Goal: Task Accomplishment & Management: Manage account settings

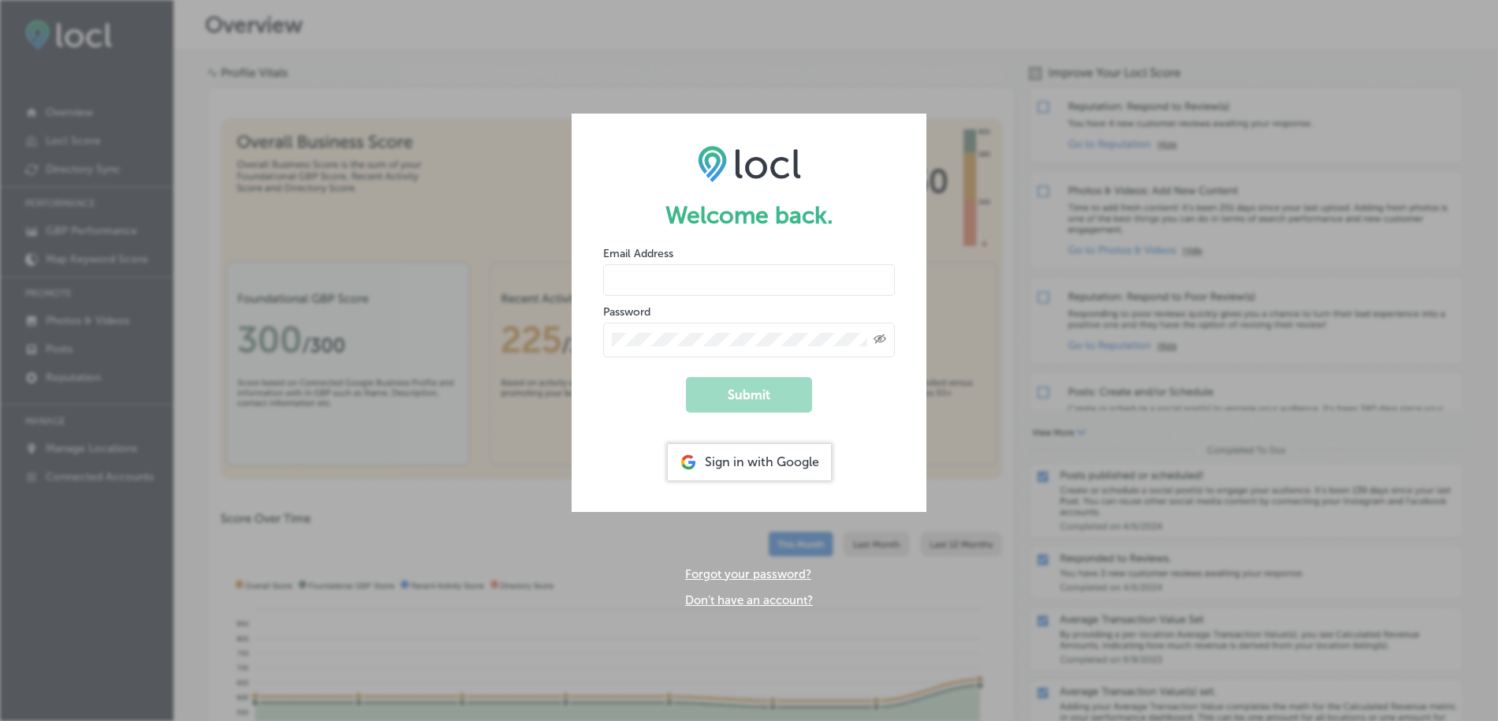
click at [721, 281] on input "email" at bounding box center [749, 280] width 292 height 32
click at [0, 720] on com-1password-button at bounding box center [0, 721] width 0 height 0
type input "[PERSON_NAME][EMAIL_ADDRESS][DOMAIN_NAME]"
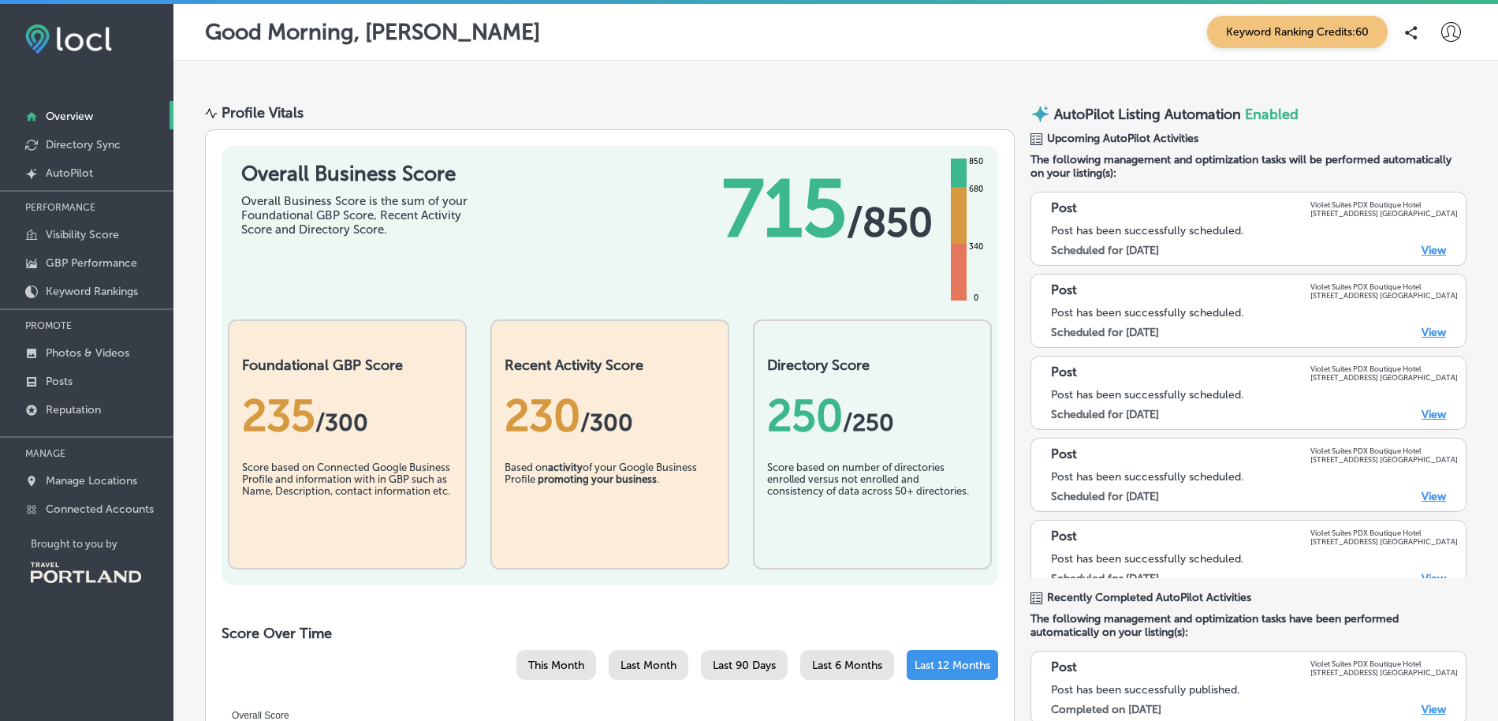
scroll to position [426, 0]
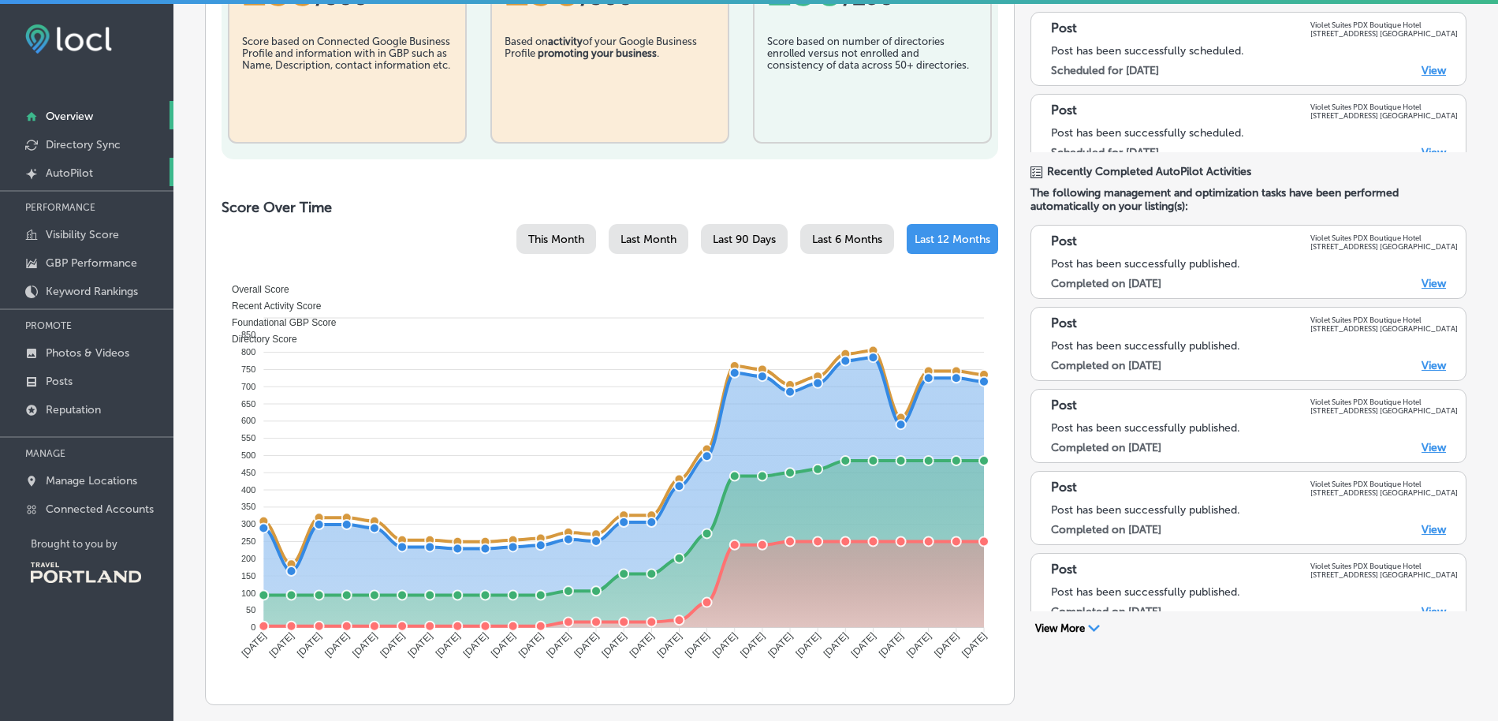
click at [76, 170] on p "AutoPilot" at bounding box center [69, 172] width 47 height 13
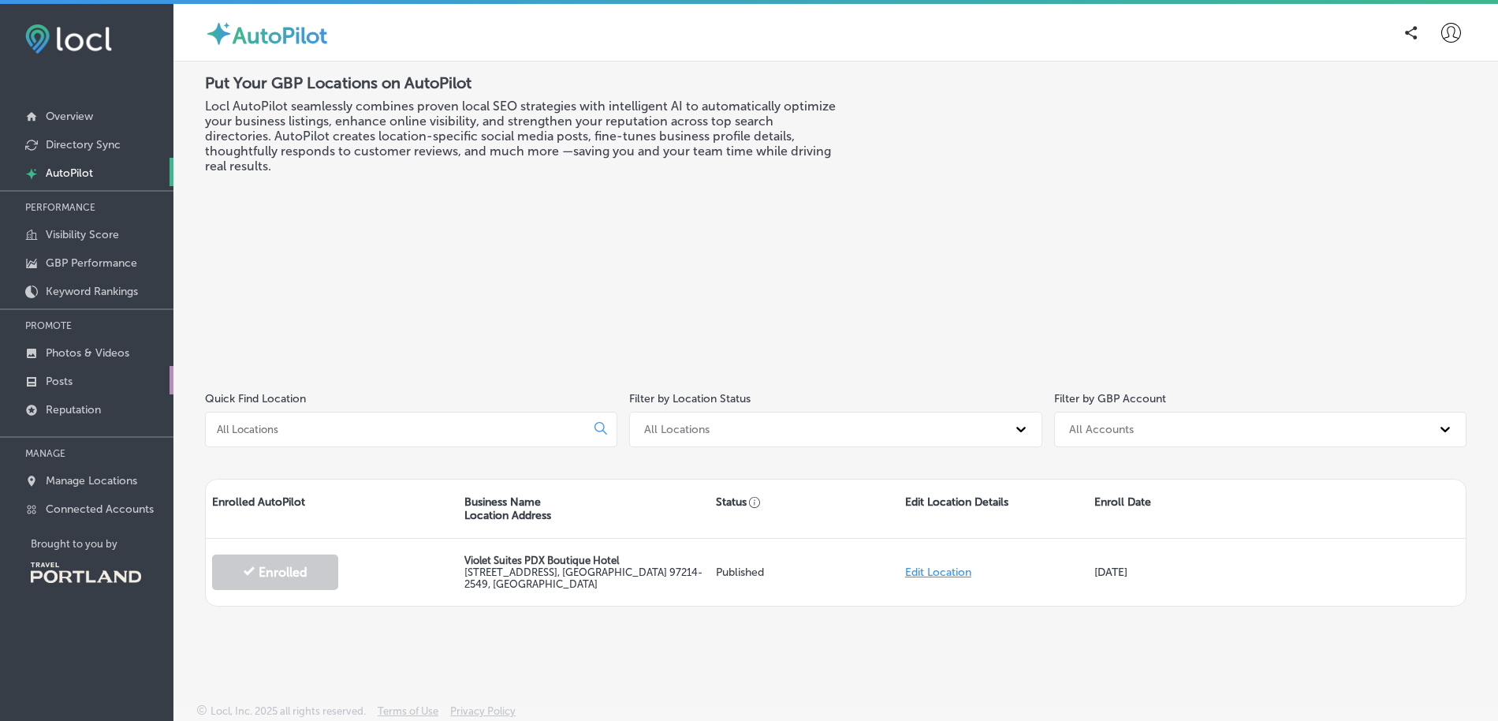
click at [80, 379] on link "Posts" at bounding box center [86, 380] width 173 height 28
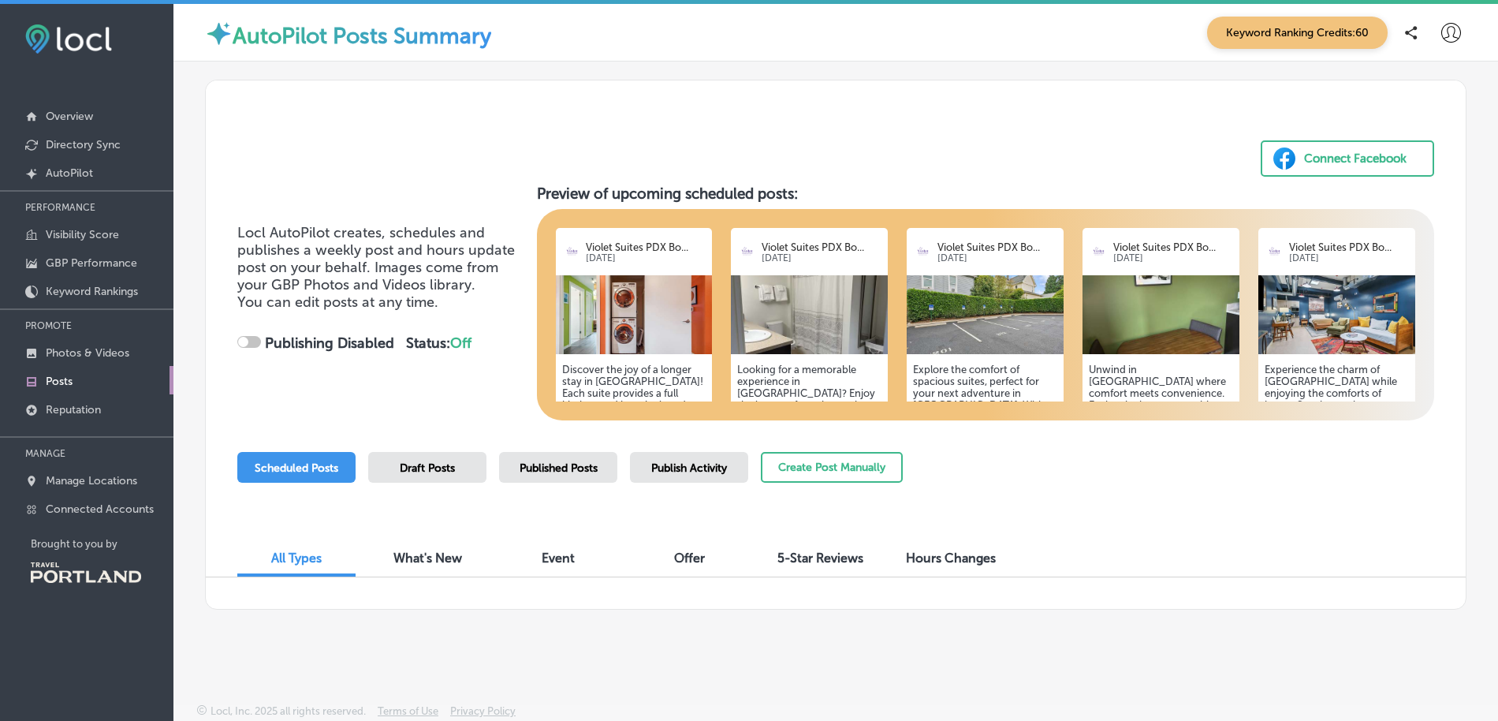
scroll to position [4, 0]
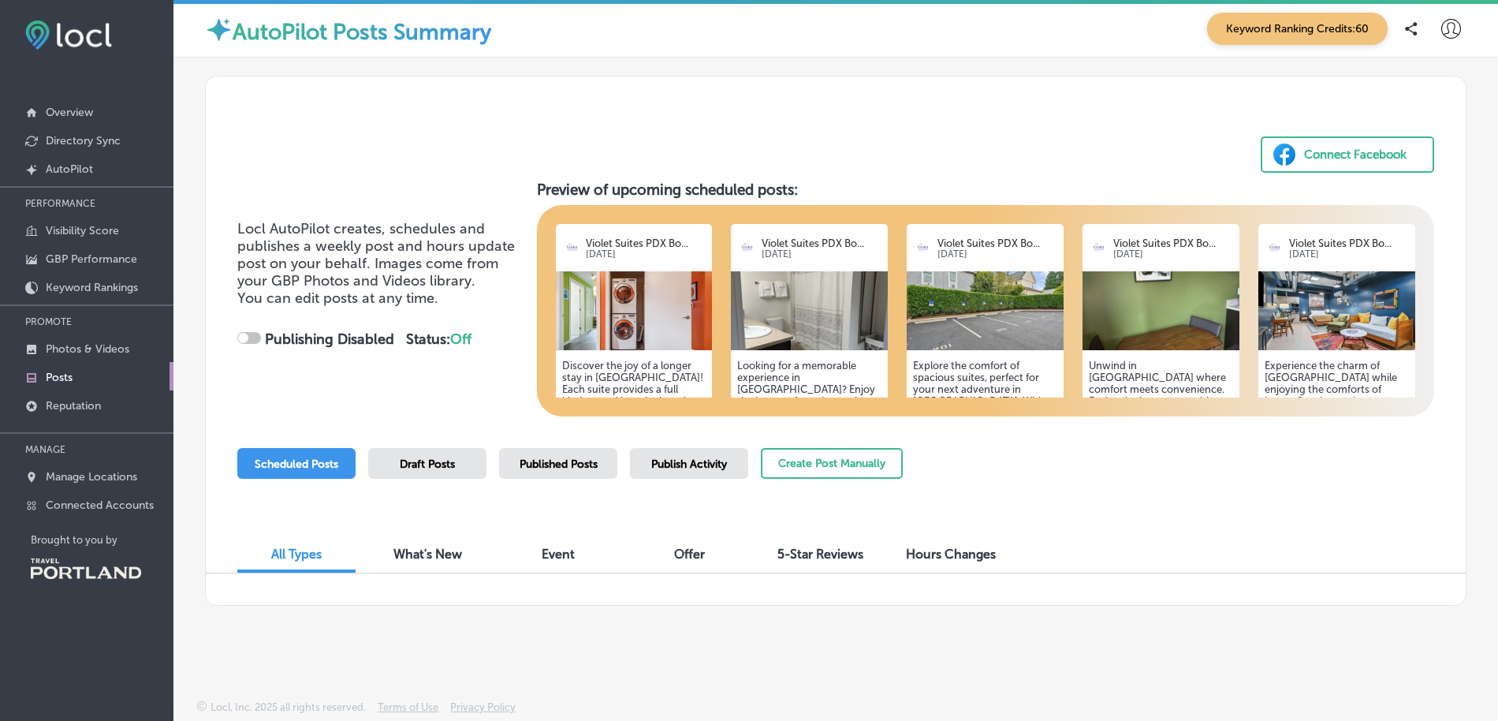
checkbox input "true"
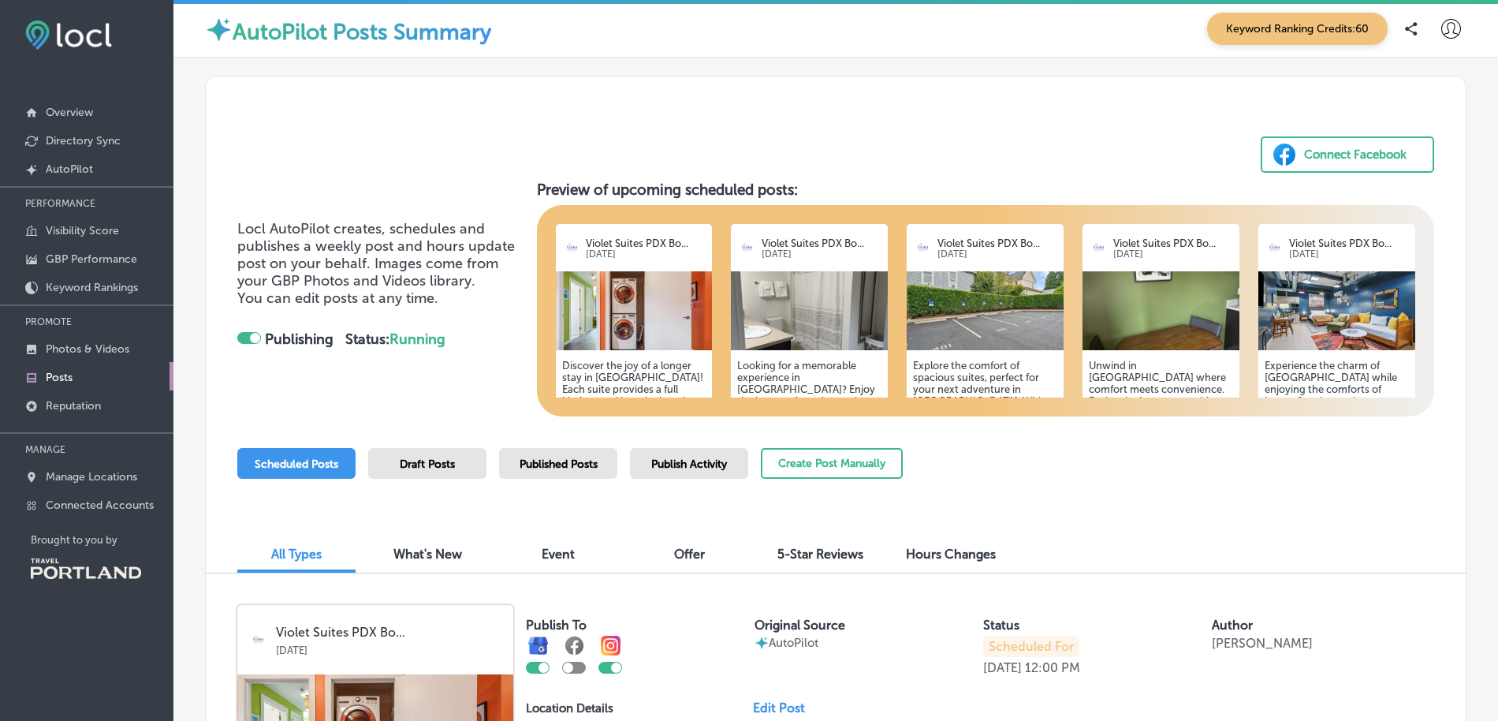
click at [296, 467] on span "Scheduled Posts" at bounding box center [297, 463] width 84 height 13
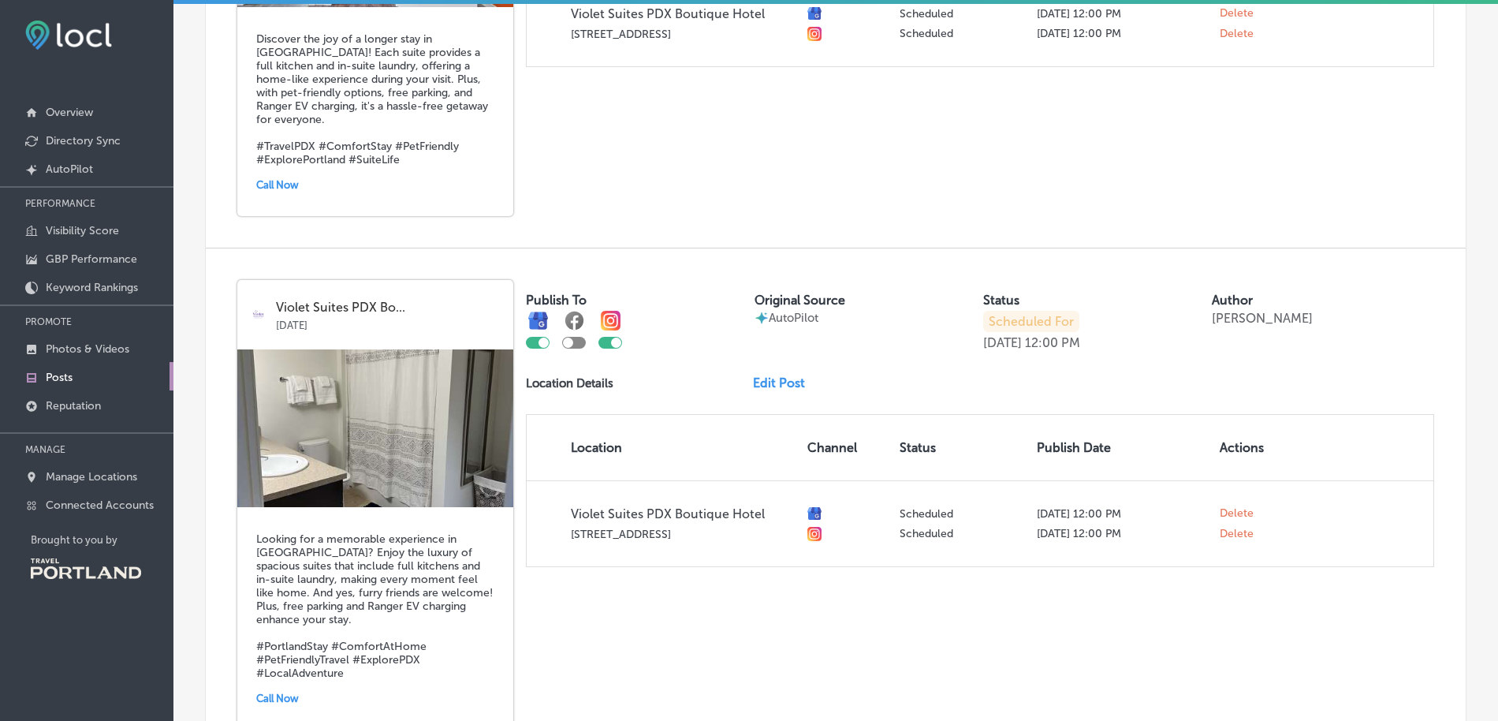
scroll to position [826, 0]
click at [788, 375] on link "Edit Post" at bounding box center [785, 382] width 65 height 15
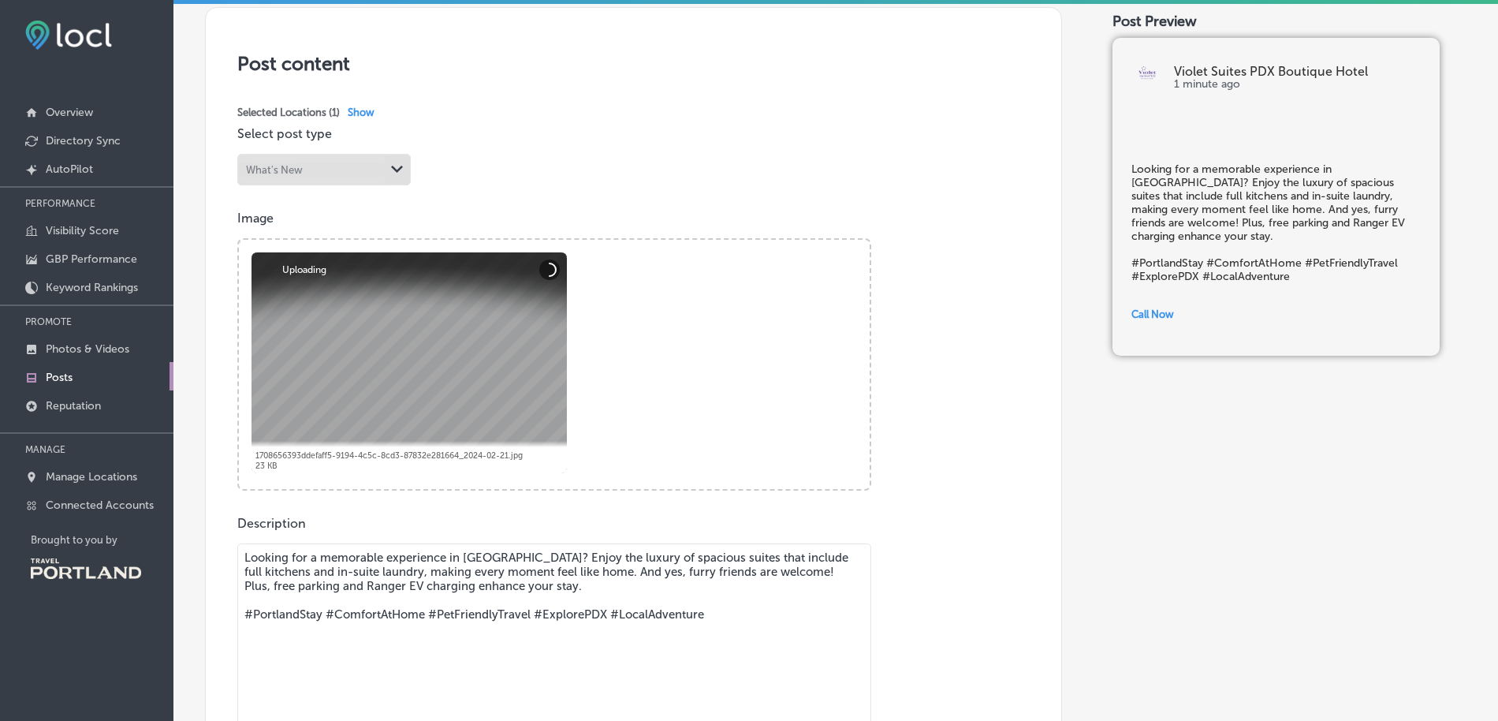
scroll to position [319, 0]
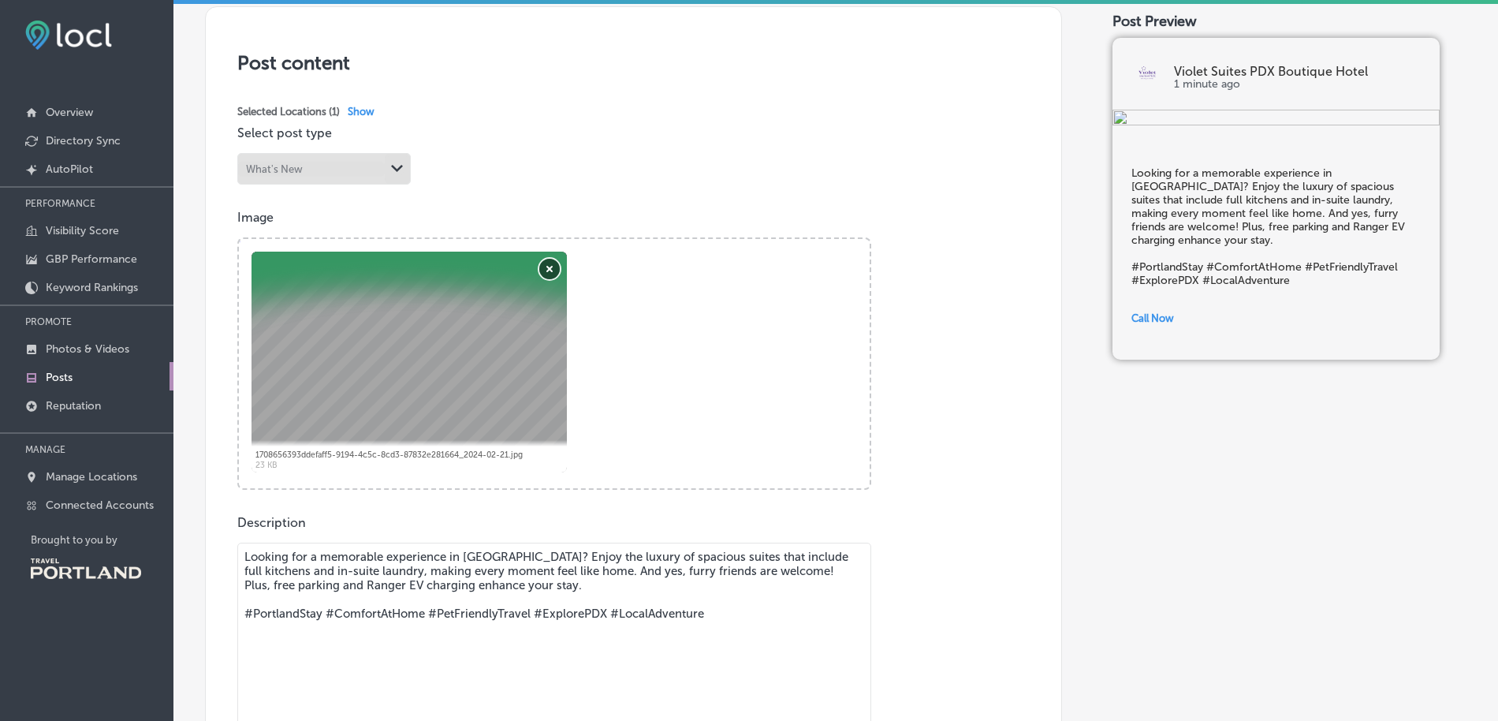
click at [545, 270] on button "Remove" at bounding box center [549, 269] width 21 height 21
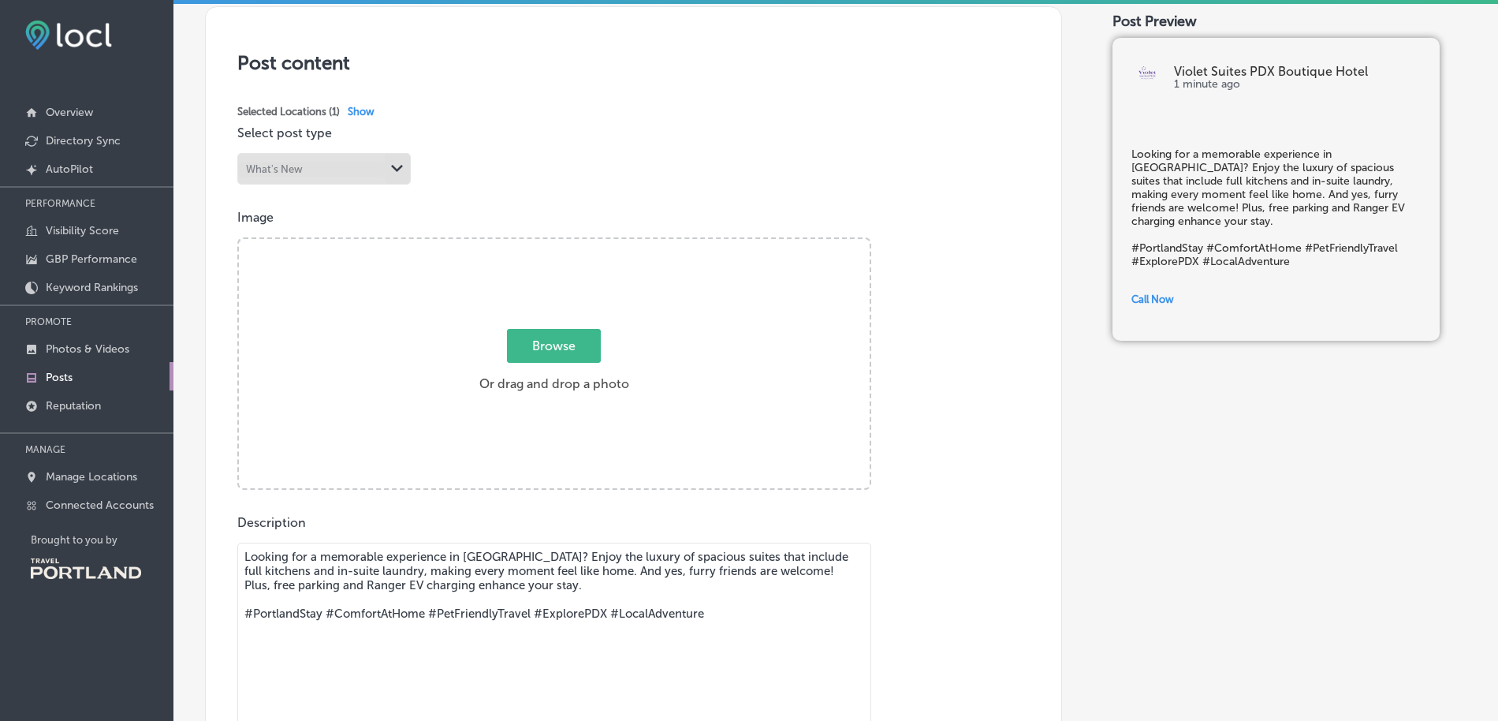
click at [560, 347] on span "Browse" at bounding box center [554, 346] width 94 height 34
click at [560, 244] on input "Browse Or drag and drop a photo" at bounding box center [554, 241] width 631 height 5
type input "C:\fakepath\053-SE 14th Ave - [GEOGRAPHIC_DATA] - 261.jpg"
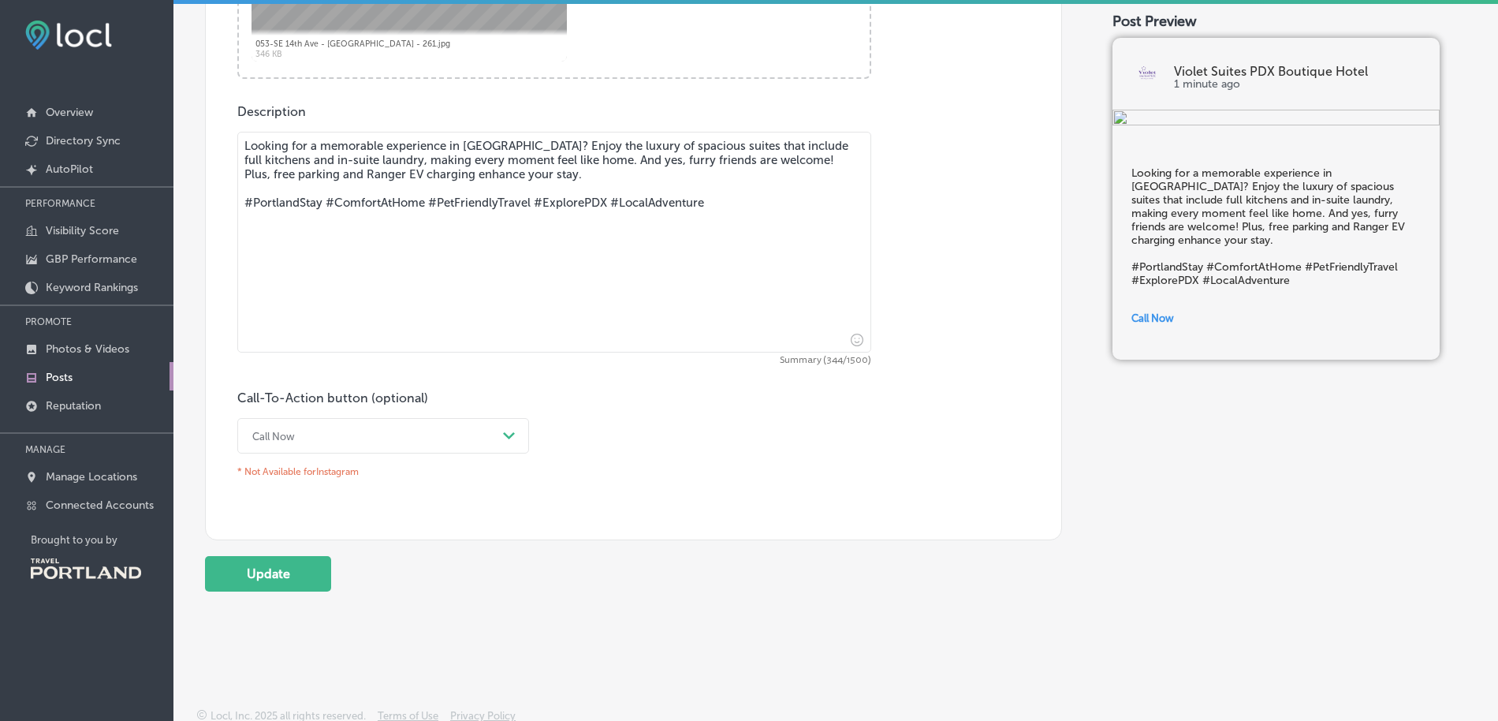
scroll to position [739, 0]
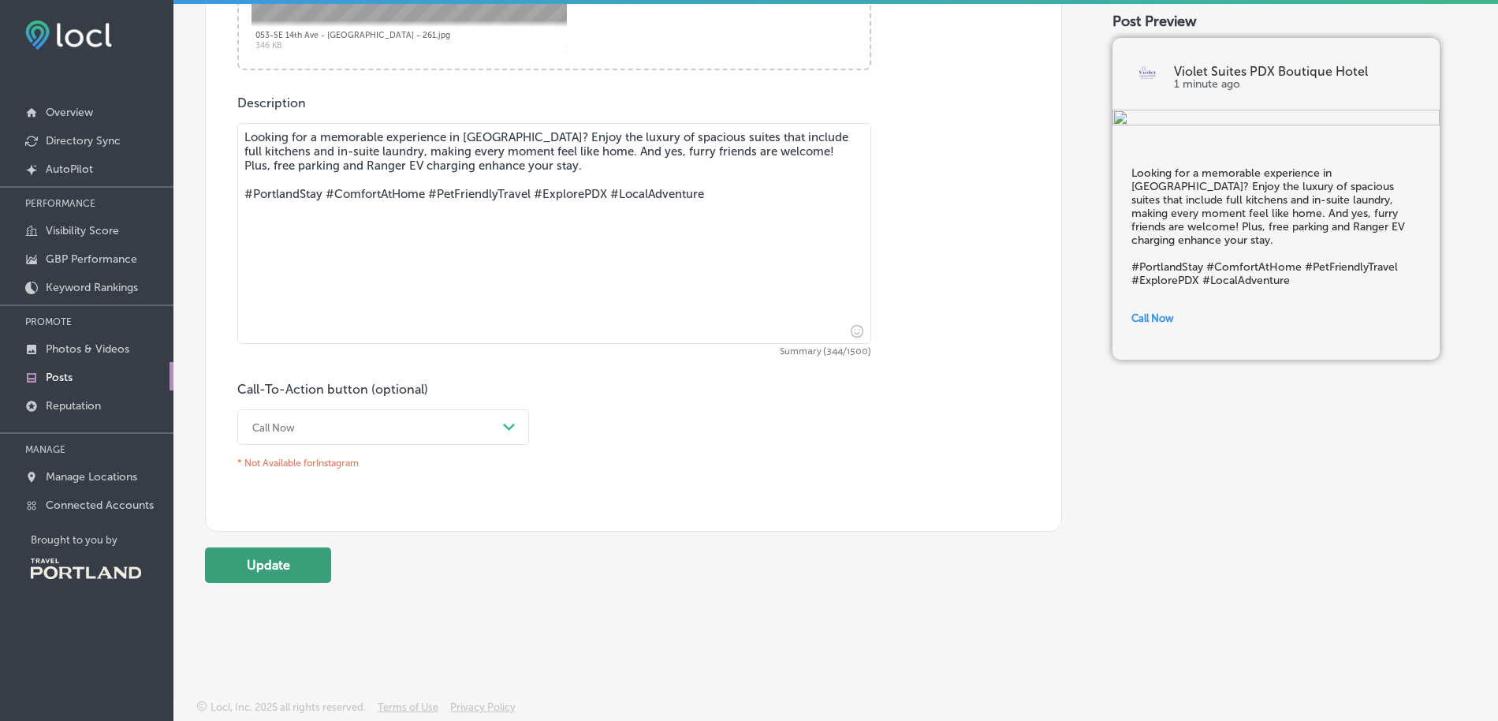
click at [305, 570] on button "Update" at bounding box center [268, 564] width 126 height 35
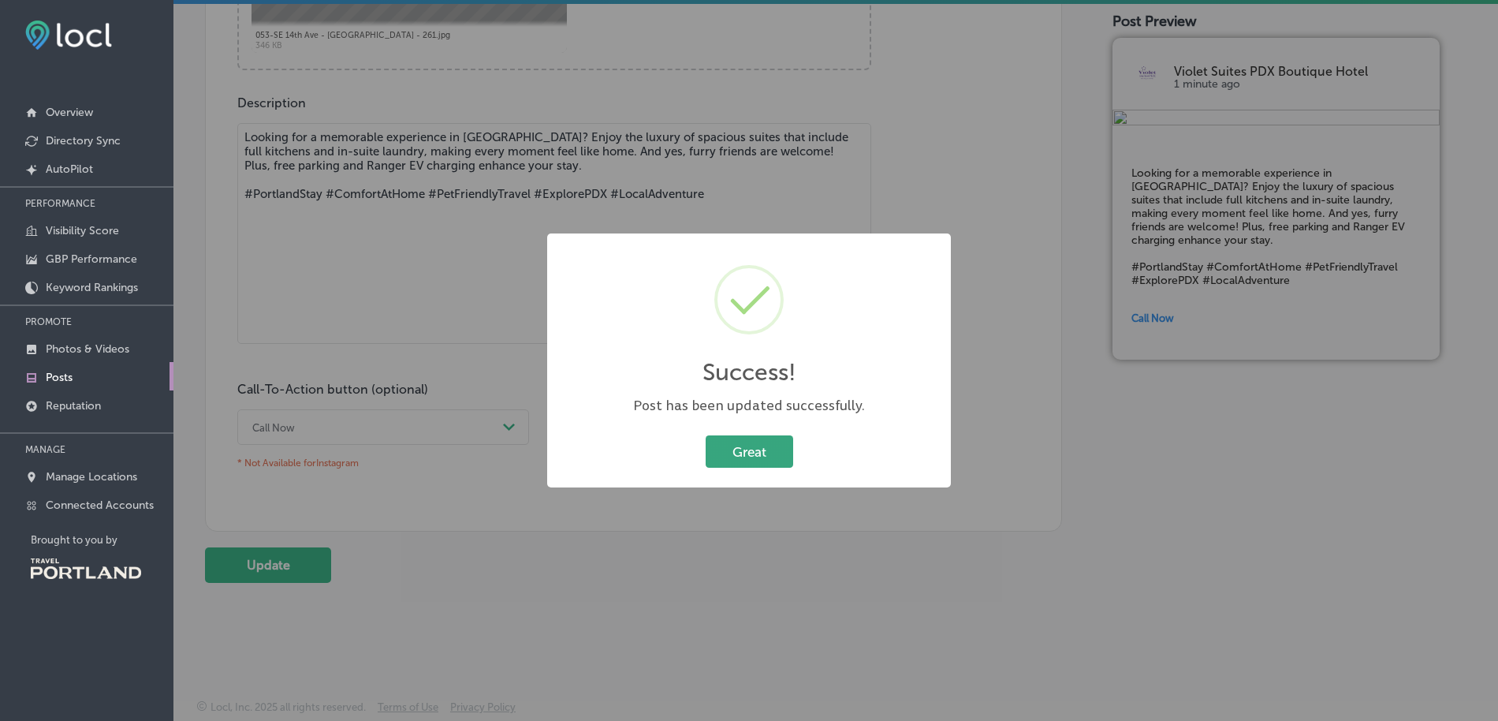
click at [743, 453] on button "Great" at bounding box center [750, 451] width 88 height 32
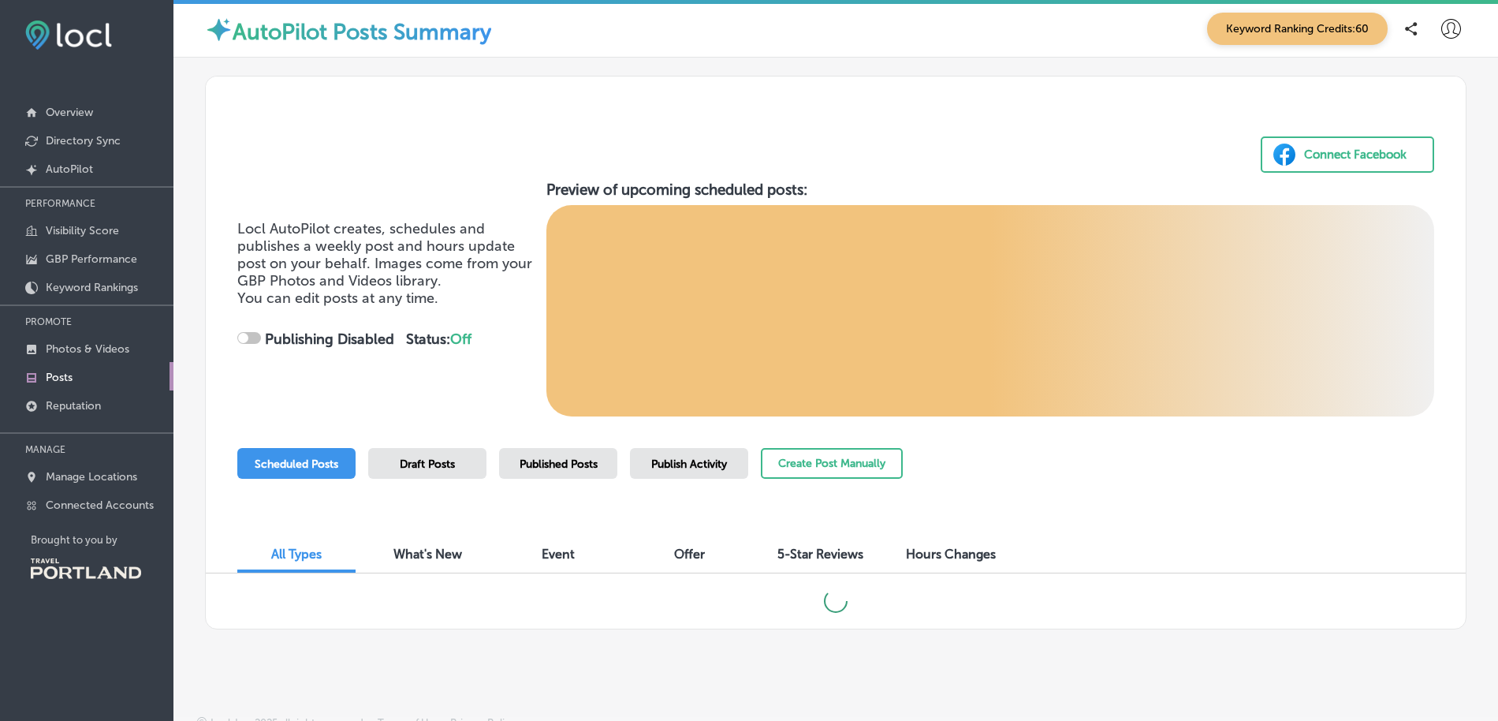
checkbox input "true"
